Goal: Book appointment/travel/reservation

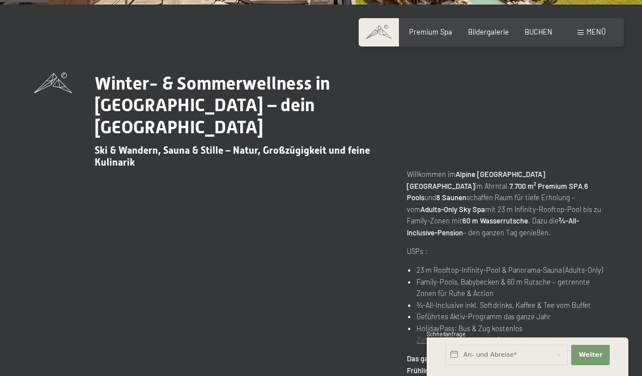
scroll to position [374, 0]
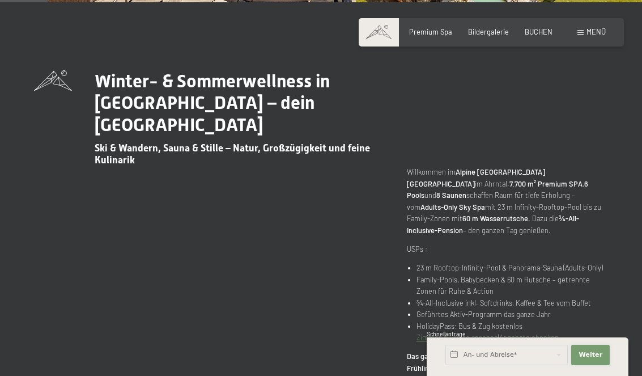
click at [588, 331] on button "Weiter Adressfelder ausblenden" at bounding box center [590, 355] width 39 height 20
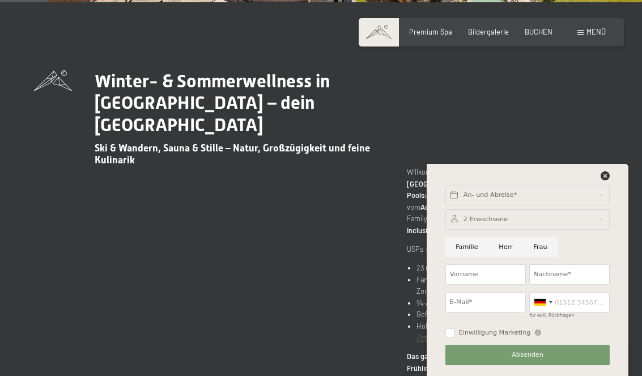
click at [598, 185] on div at bounding box center [528, 178] width 168 height 14
click at [606, 180] on icon at bounding box center [605, 175] width 9 height 9
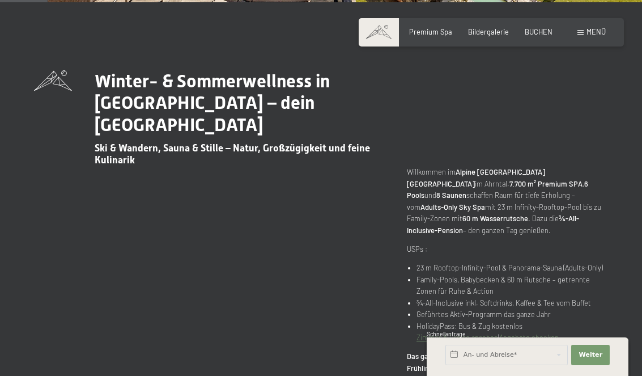
click at [584, 28] on div "Menü" at bounding box center [592, 32] width 28 height 10
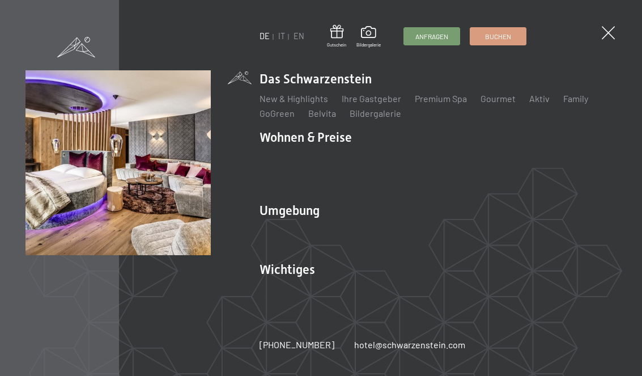
click at [372, 163] on link "Zimmer & Preise" at bounding box center [380, 157] width 66 height 11
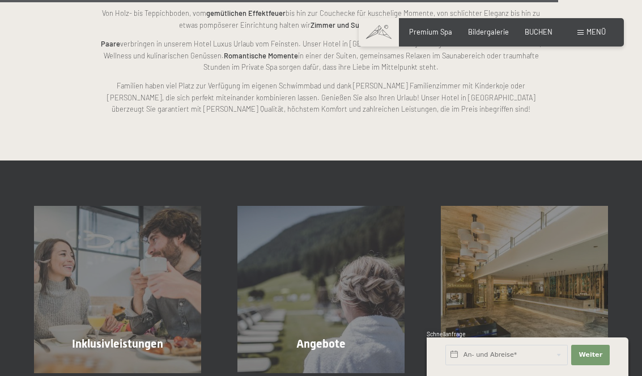
scroll to position [2472, 0]
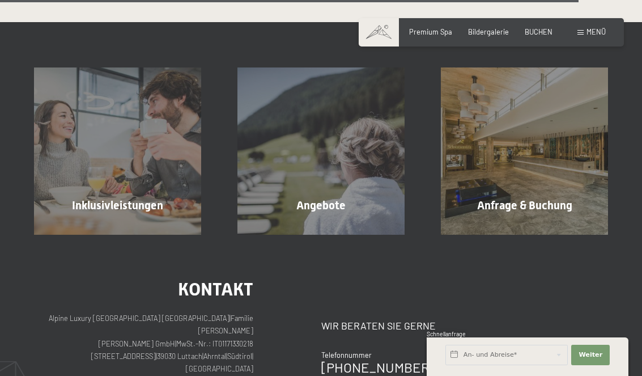
click at [304, 224] on span "Mehr erfahren" at bounding box center [323, 229] width 56 height 10
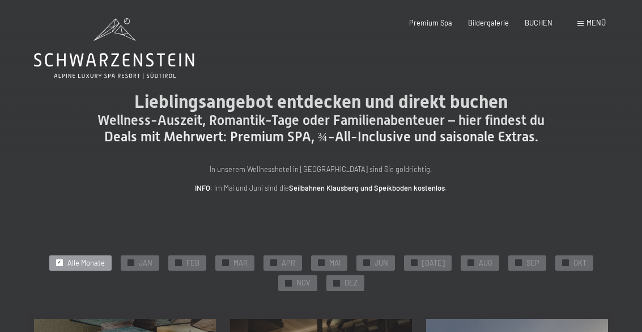
click at [287, 284] on div "✓ NOV" at bounding box center [297, 283] width 39 height 16
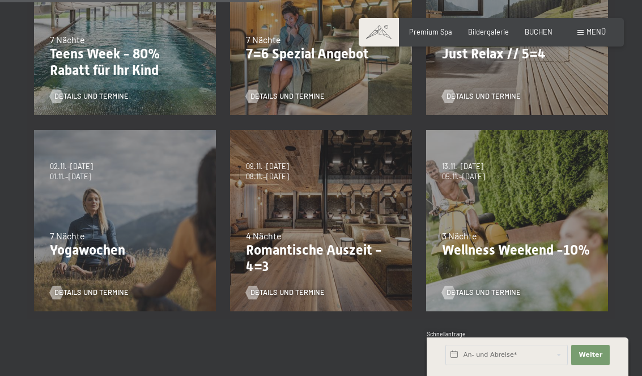
scroll to position [387, 0]
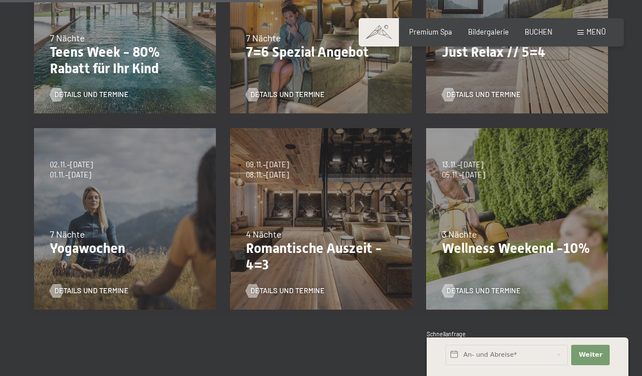
click at [266, 226] on span "Einwilligung Marketing*" at bounding box center [258, 220] width 94 height 11
click at [206, 226] on input "Einwilligung Marketing*" at bounding box center [199, 220] width 11 height 11
checkbox input "false"
click at [270, 289] on span "Details und Termine" at bounding box center [288, 291] width 74 height 10
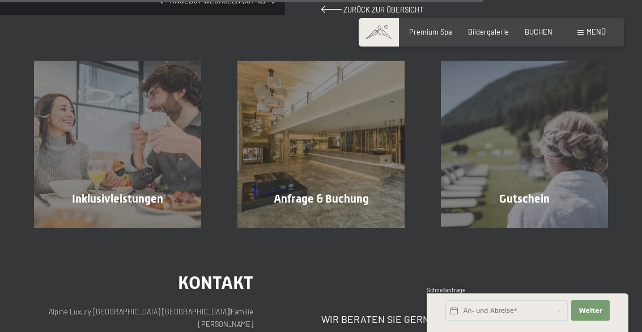
scroll to position [885, 0]
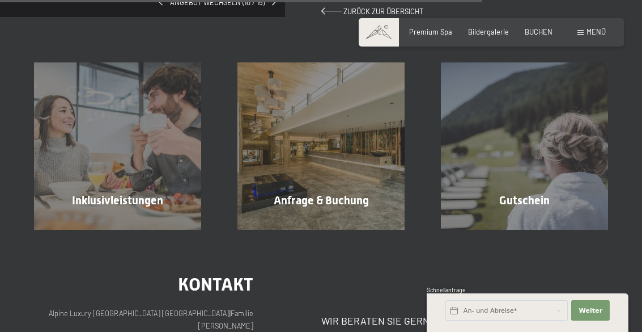
click at [65, 173] on div "Inklusivleistungen Mehr erfahren" at bounding box center [117, 145] width 203 height 167
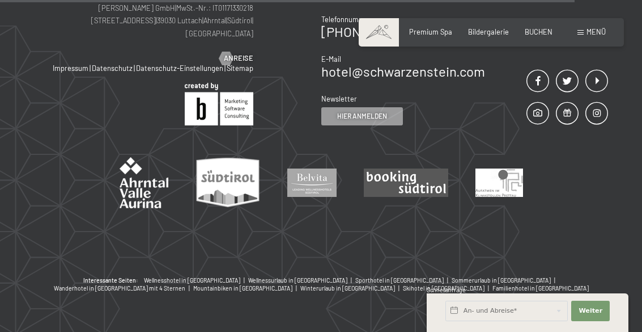
scroll to position [1054, 0]
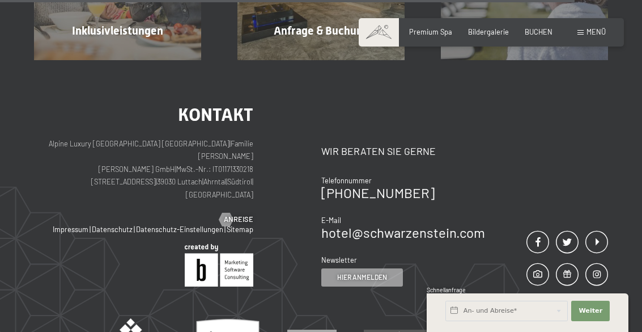
click at [230, 213] on div at bounding box center [226, 220] width 8 height 14
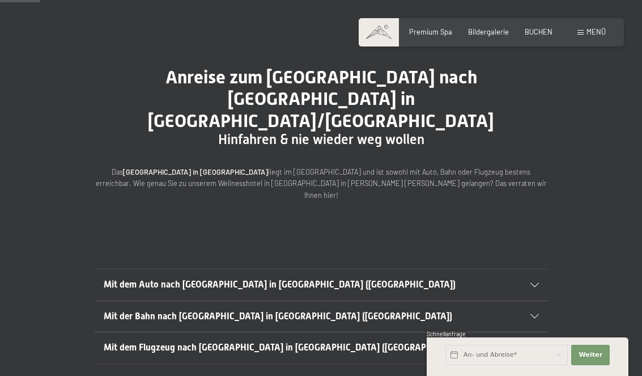
scroll to position [59, 0]
click at [118, 278] on h2 "Mit dem Auto nach [GEOGRAPHIC_DATA] in [GEOGRAPHIC_DATA] ([GEOGRAPHIC_DATA])" at bounding box center [300, 284] width 392 height 12
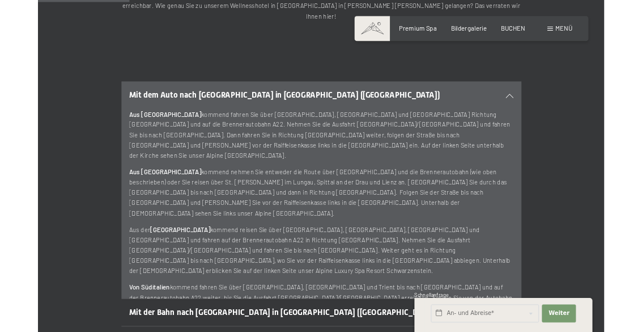
scroll to position [250, 0]
